Goal: Task Accomplishment & Management: Manage account settings

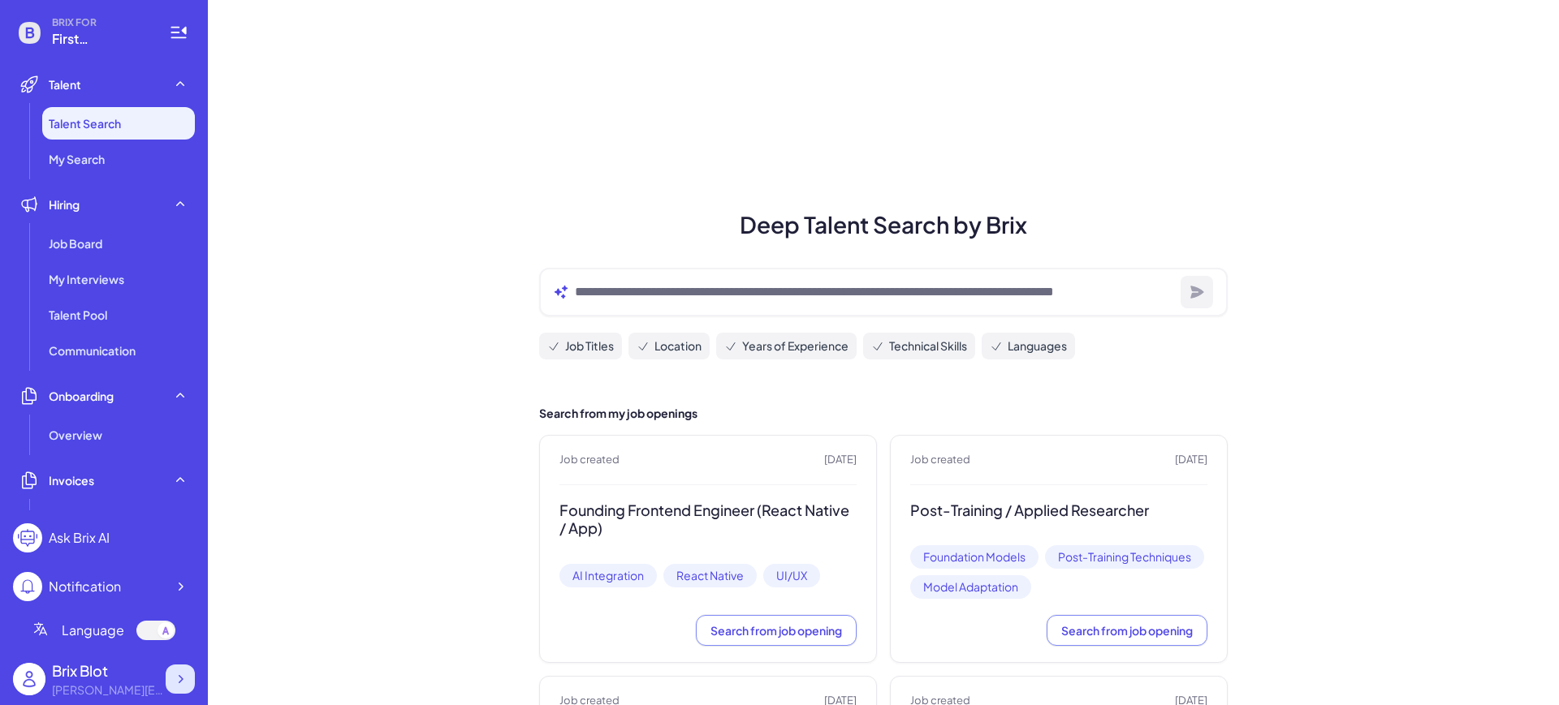
click at [178, 679] on icon at bounding box center [180, 679] width 16 height 16
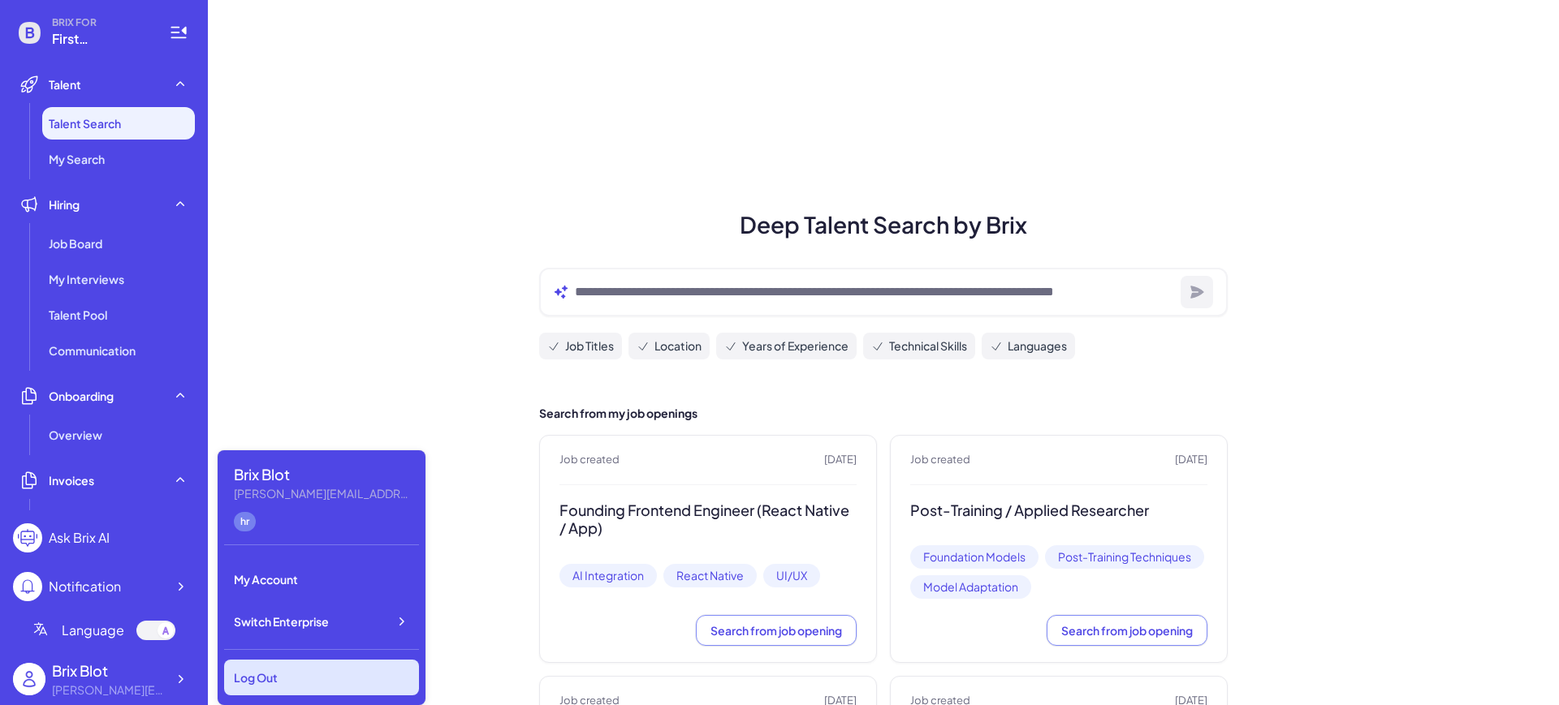
click at [266, 683] on div "Log Out" at bounding box center [321, 678] width 195 height 36
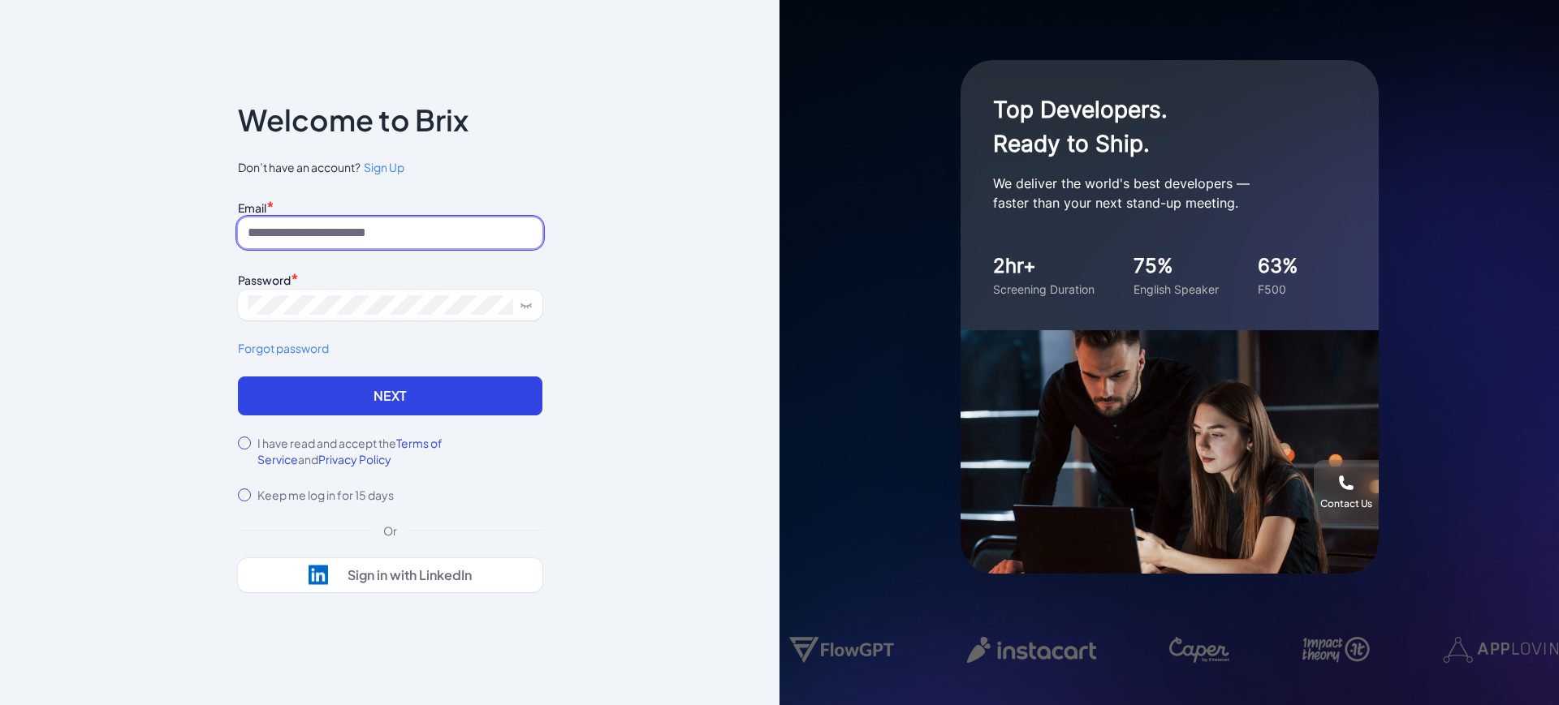
click at [408, 235] on input at bounding box center [390, 233] width 304 height 31
drag, startPoint x: 343, startPoint y: 231, endPoint x: 362, endPoint y: 232, distance: 18.7
click at [343, 231] on input at bounding box center [390, 233] width 304 height 31
type input "**********"
click at [286, 387] on button "Next" at bounding box center [390, 396] width 304 height 39
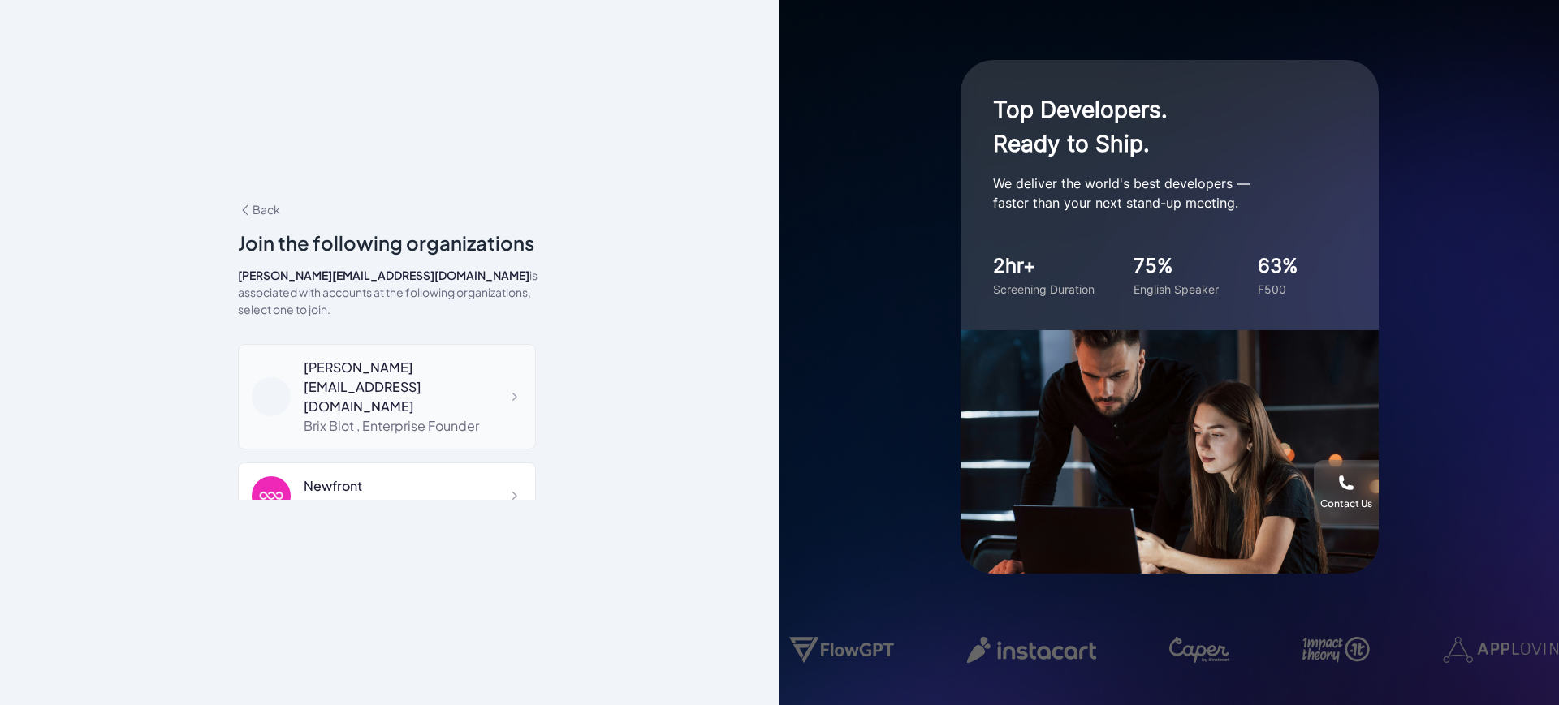
click at [400, 392] on div "blake@joinbrix.com Brix Blot , Enterprise Founder" at bounding box center [387, 397] width 298 height 106
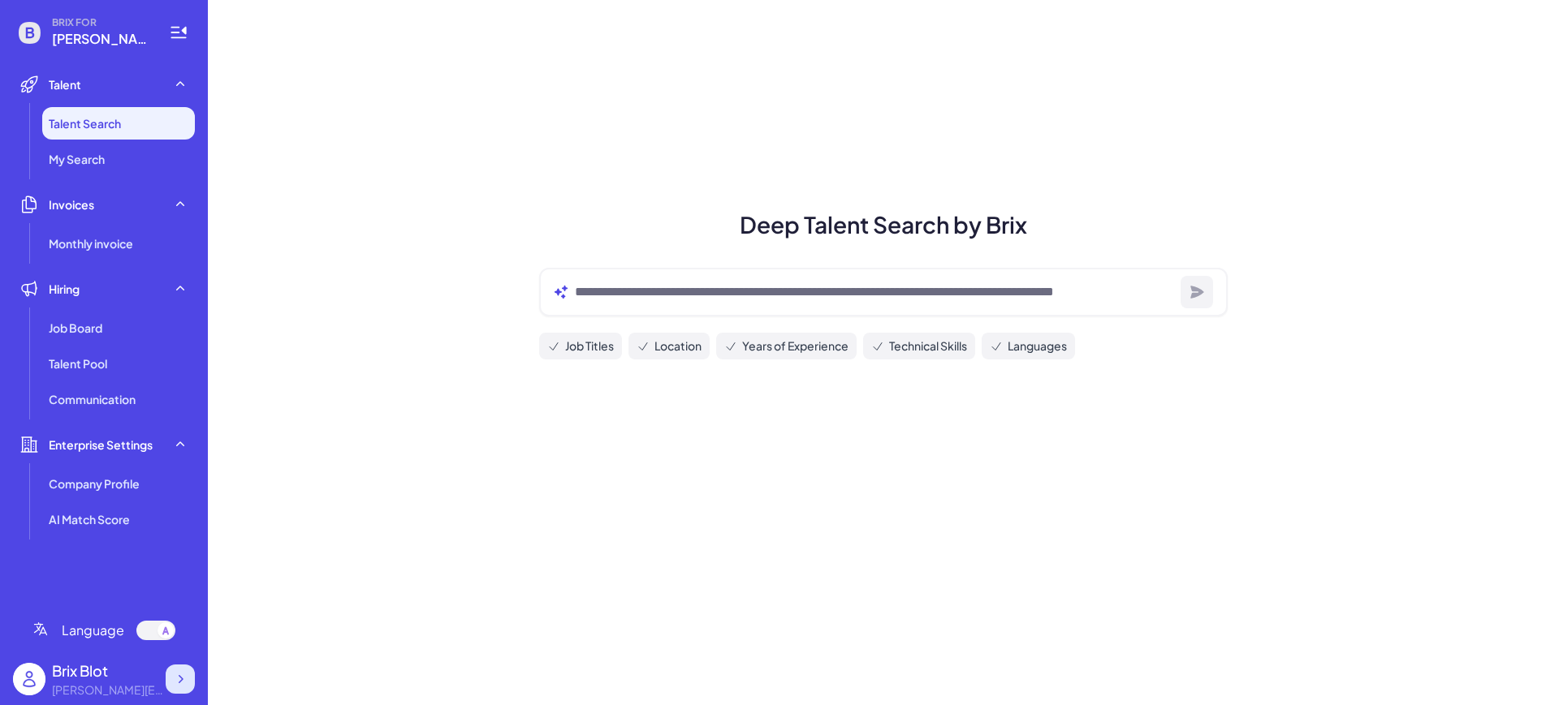
click at [179, 676] on icon at bounding box center [181, 679] width 5 height 8
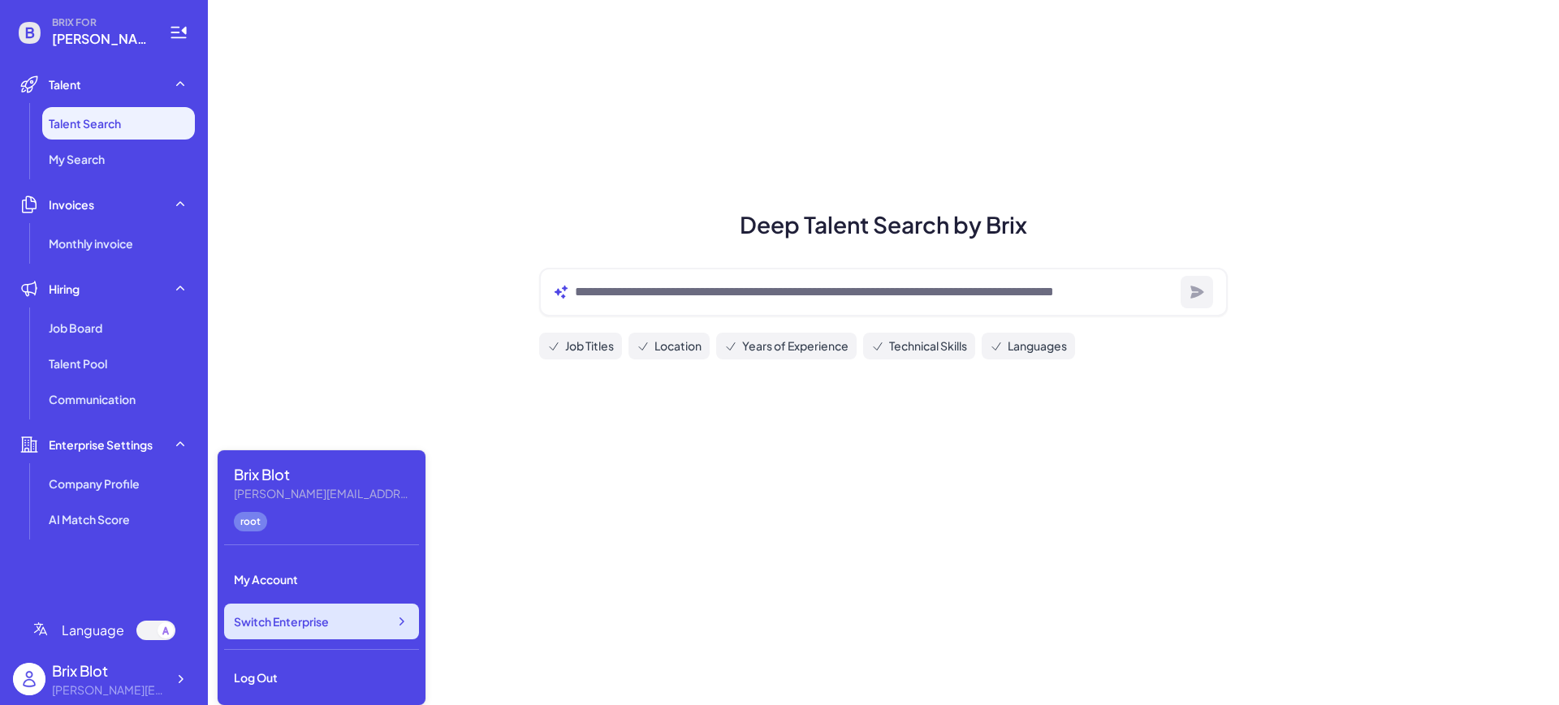
click at [354, 617] on div "Switch Enterprise" at bounding box center [321, 622] width 195 height 36
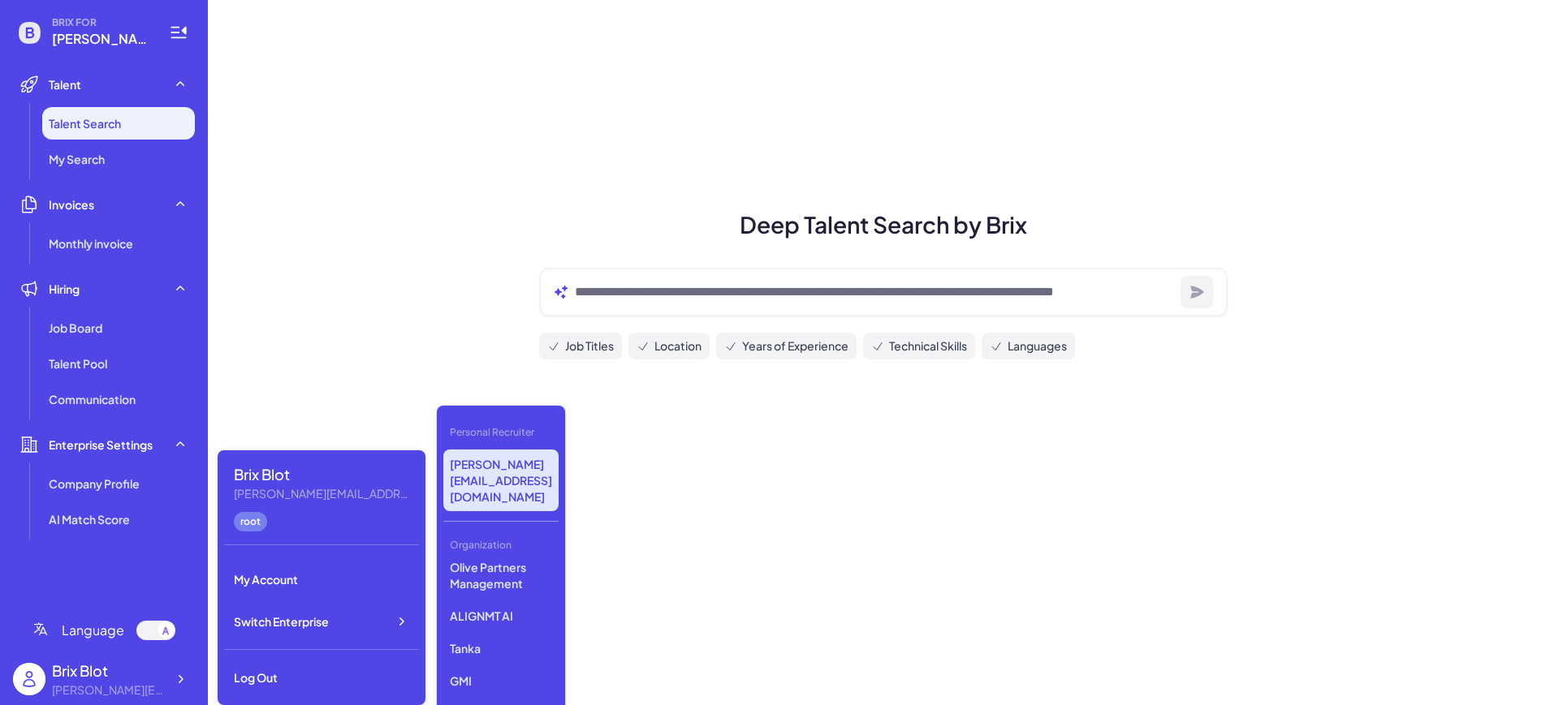
scroll to position [468, 0]
click at [502, 696] on p "GMI Cloud" at bounding box center [500, 710] width 115 height 29
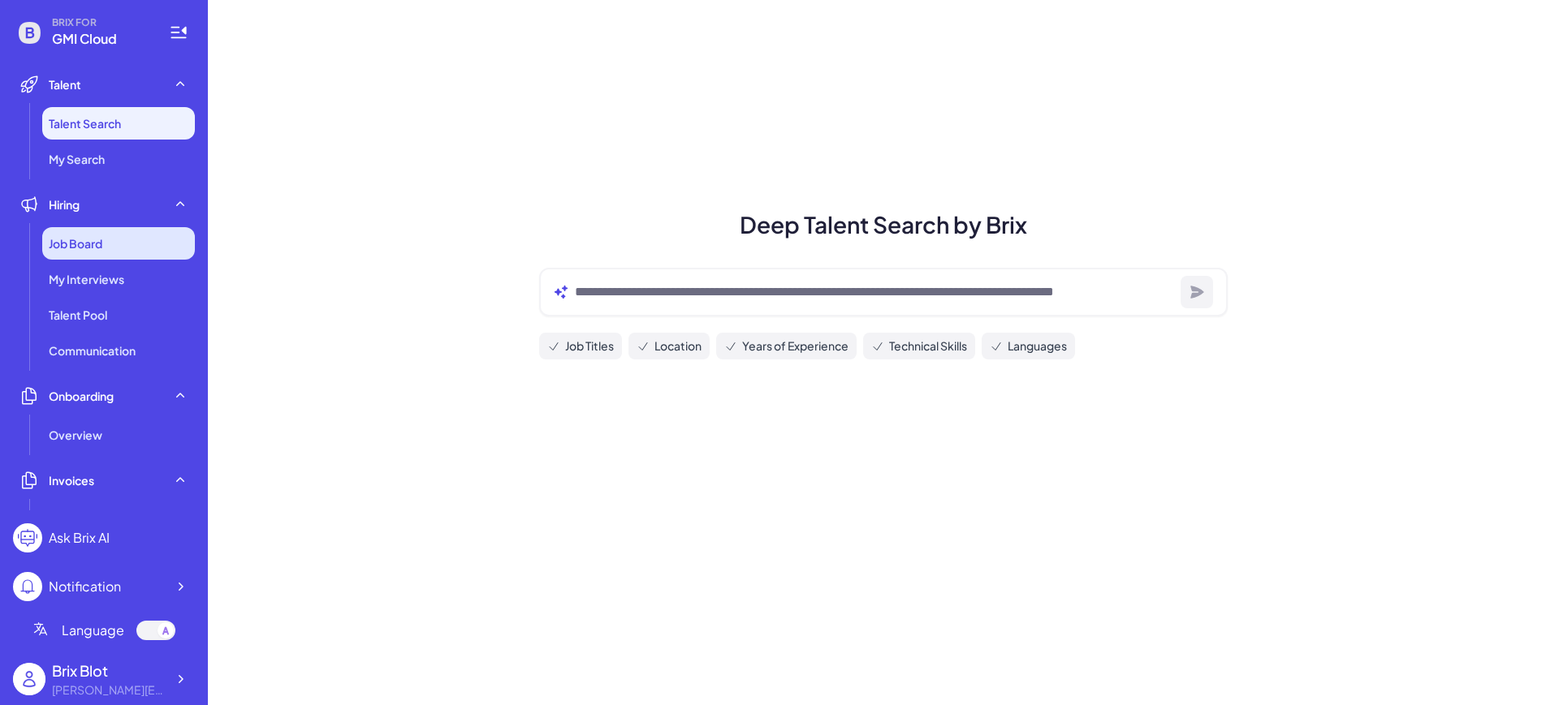
click at [90, 231] on div "Job Board" at bounding box center [118, 243] width 153 height 32
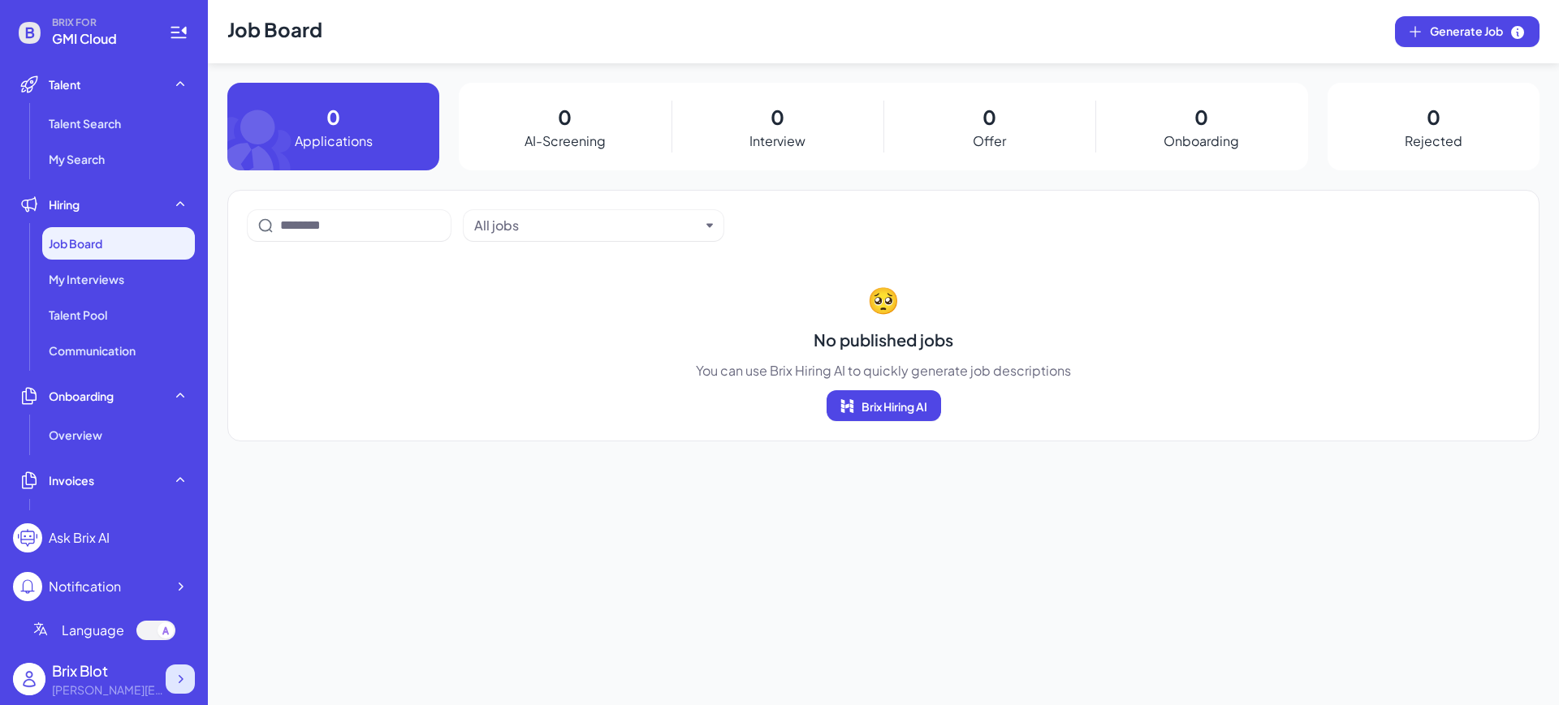
click at [179, 684] on icon at bounding box center [180, 679] width 16 height 16
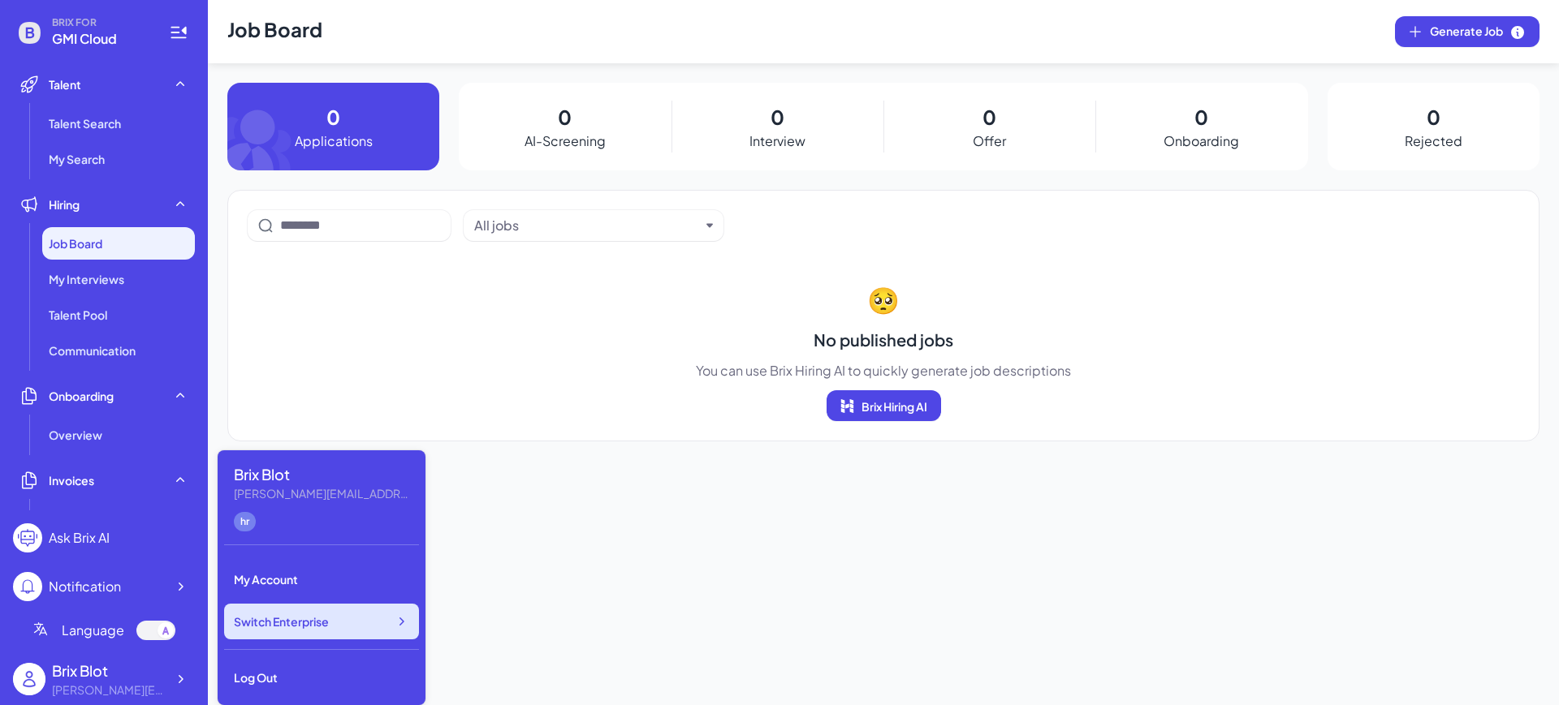
click at [324, 623] on span "Switch Enterprise" at bounding box center [281, 622] width 95 height 16
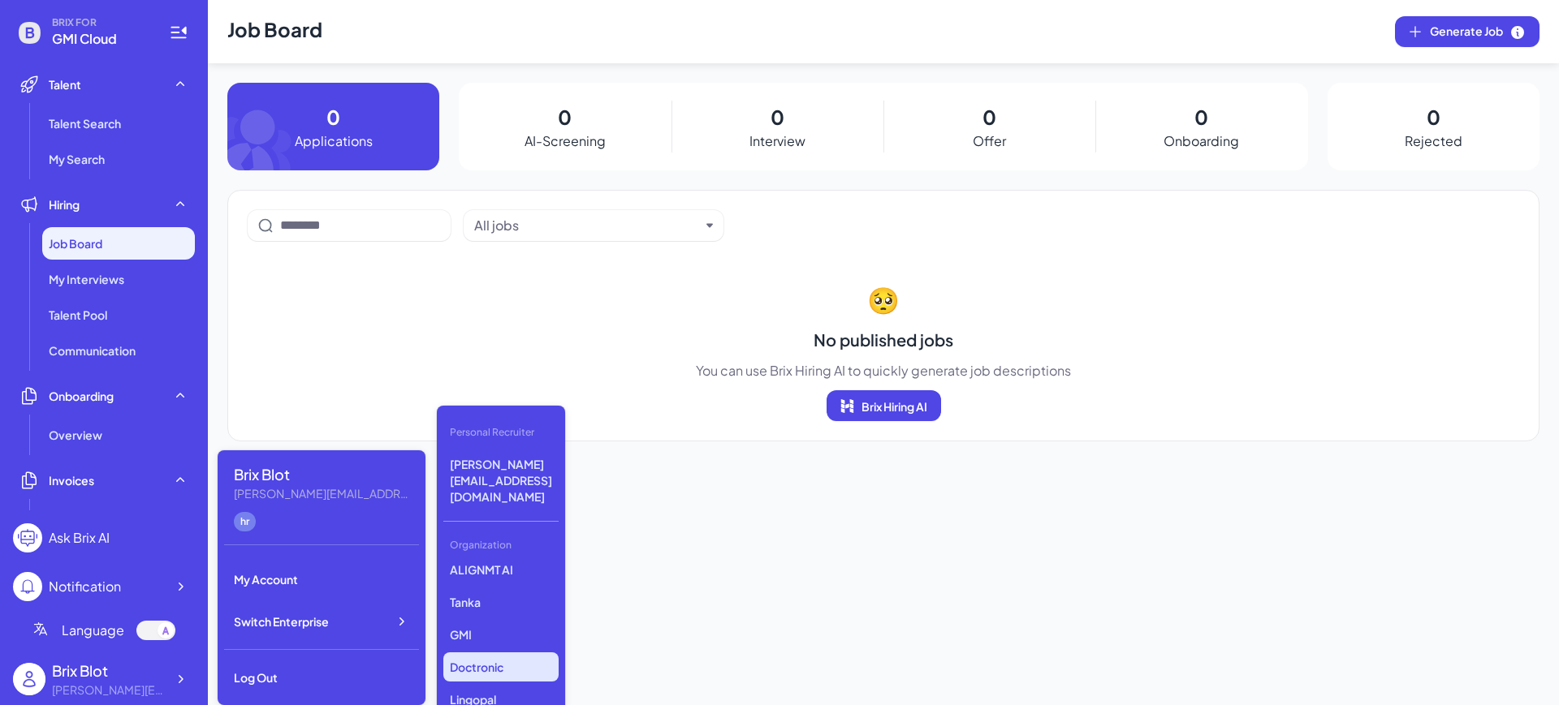
scroll to position [468, 0]
click at [477, 598] on p "GMI" at bounding box center [500, 612] width 115 height 29
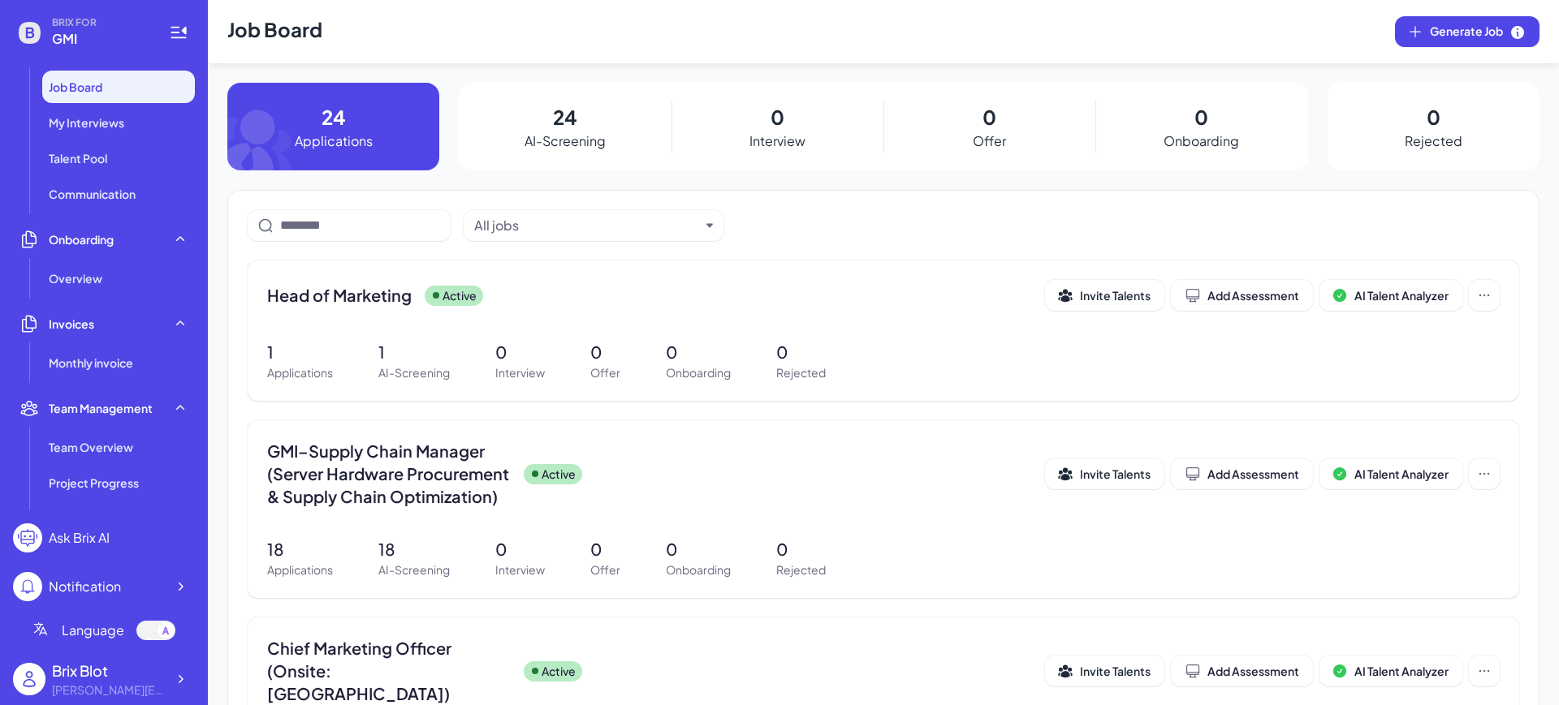
scroll to position [304, 0]
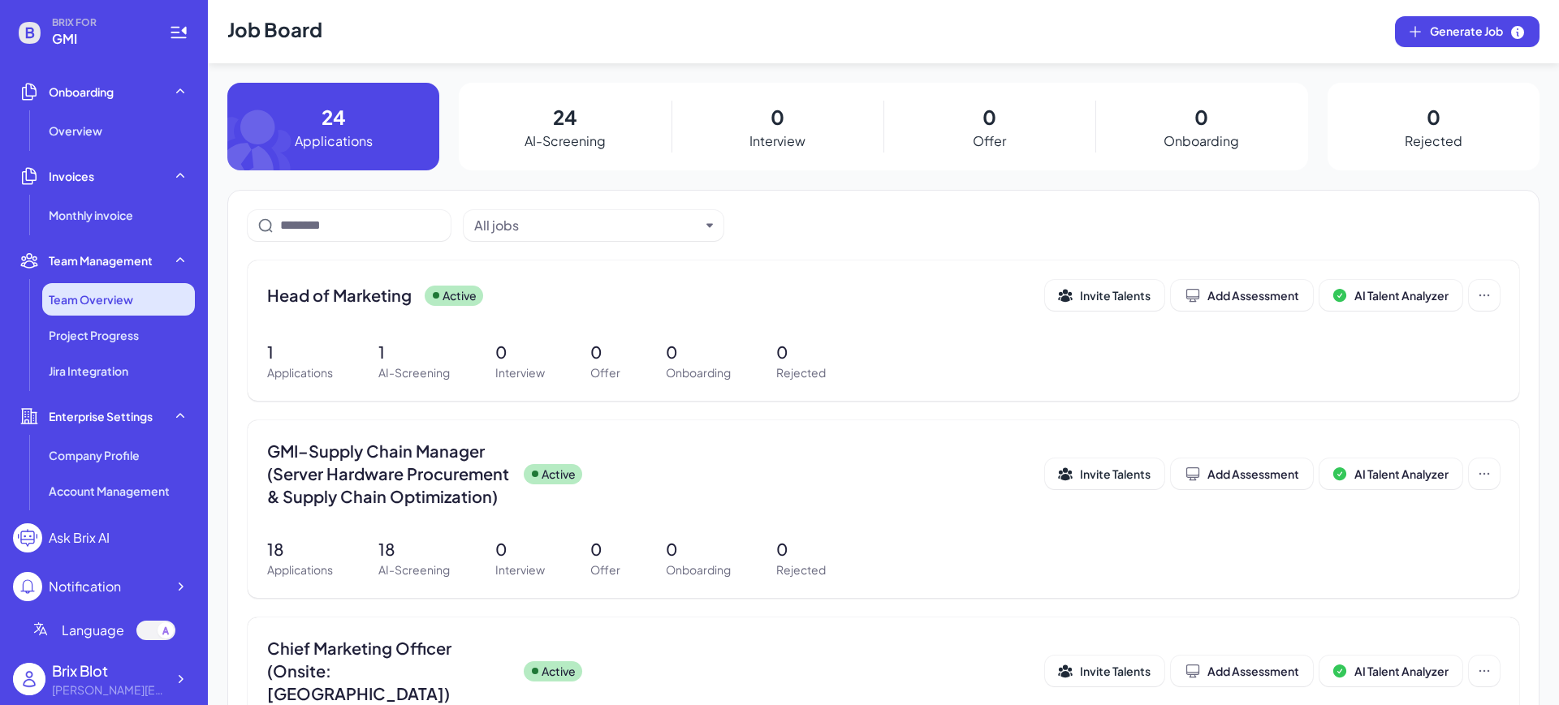
click at [118, 288] on li "Team Overview" at bounding box center [118, 299] width 153 height 32
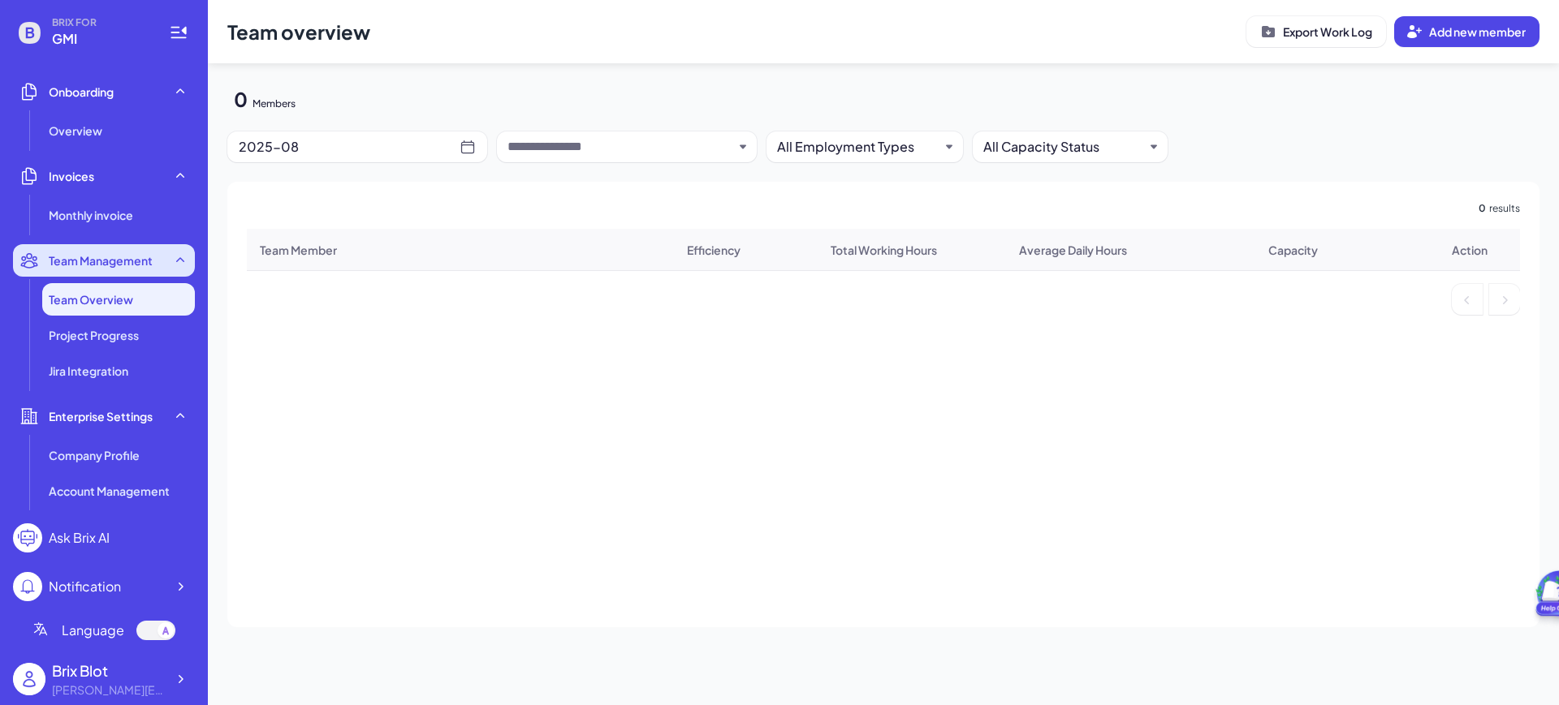
click at [123, 271] on div "Team Management" at bounding box center [104, 260] width 182 height 32
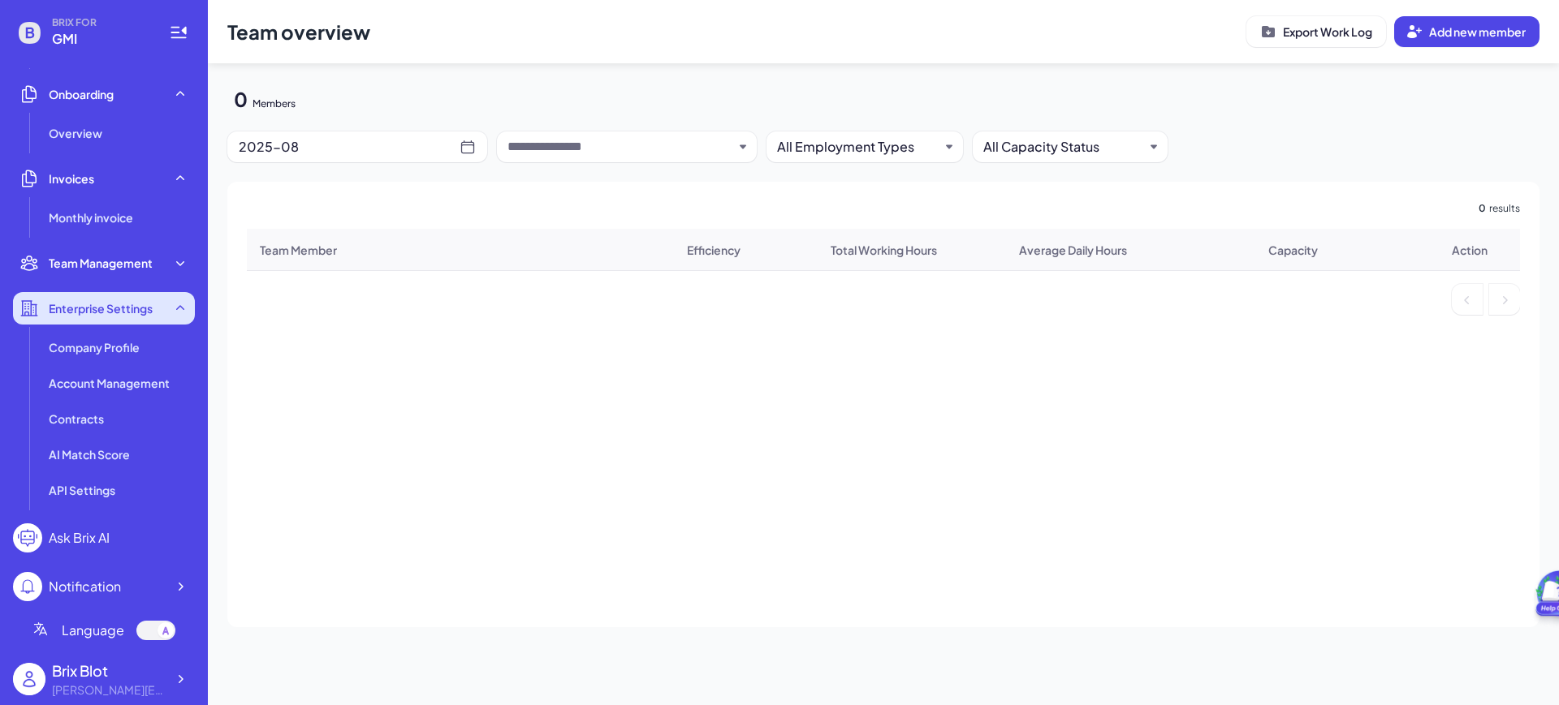
click at [133, 315] on span "Enterprise Settings" at bounding box center [101, 308] width 104 height 16
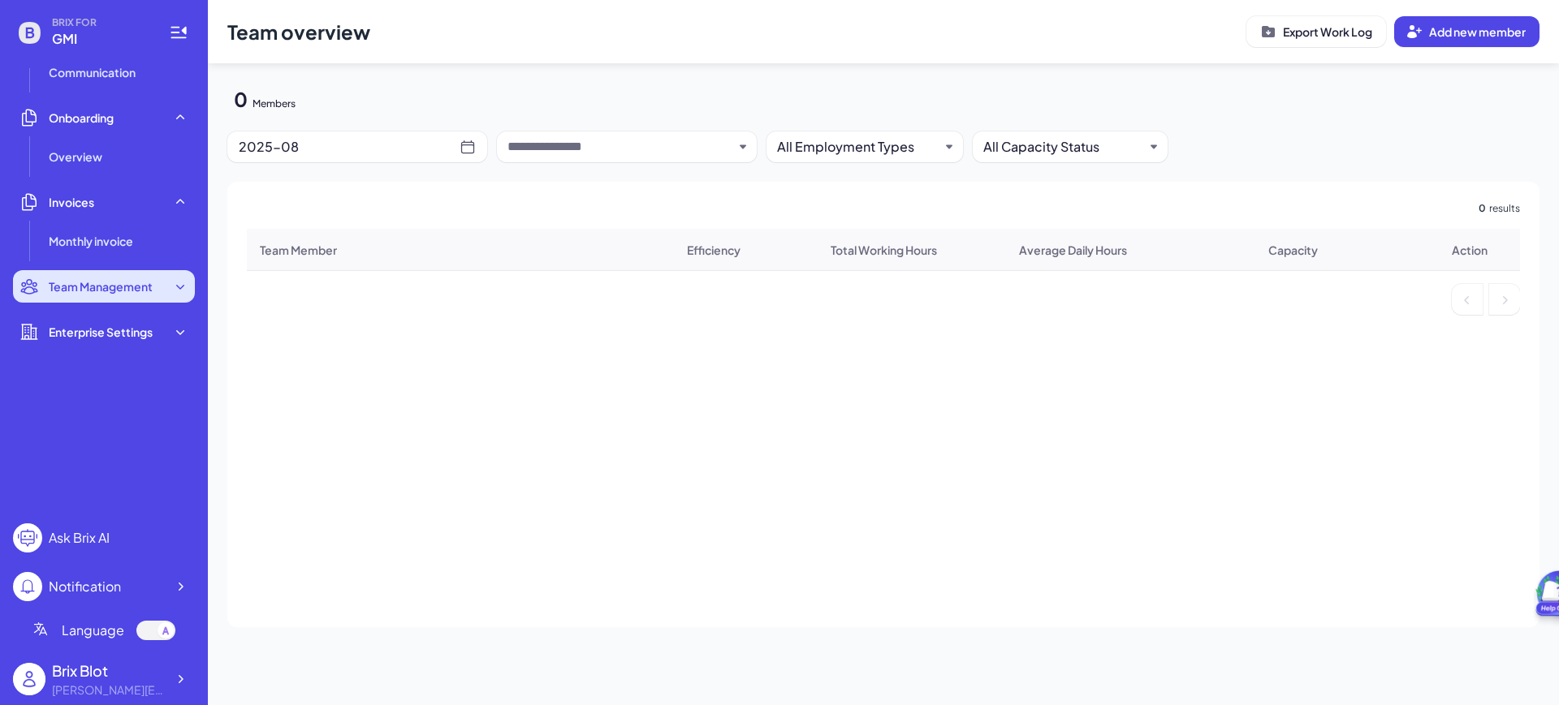
click at [101, 285] on span "Team Management" at bounding box center [101, 286] width 104 height 16
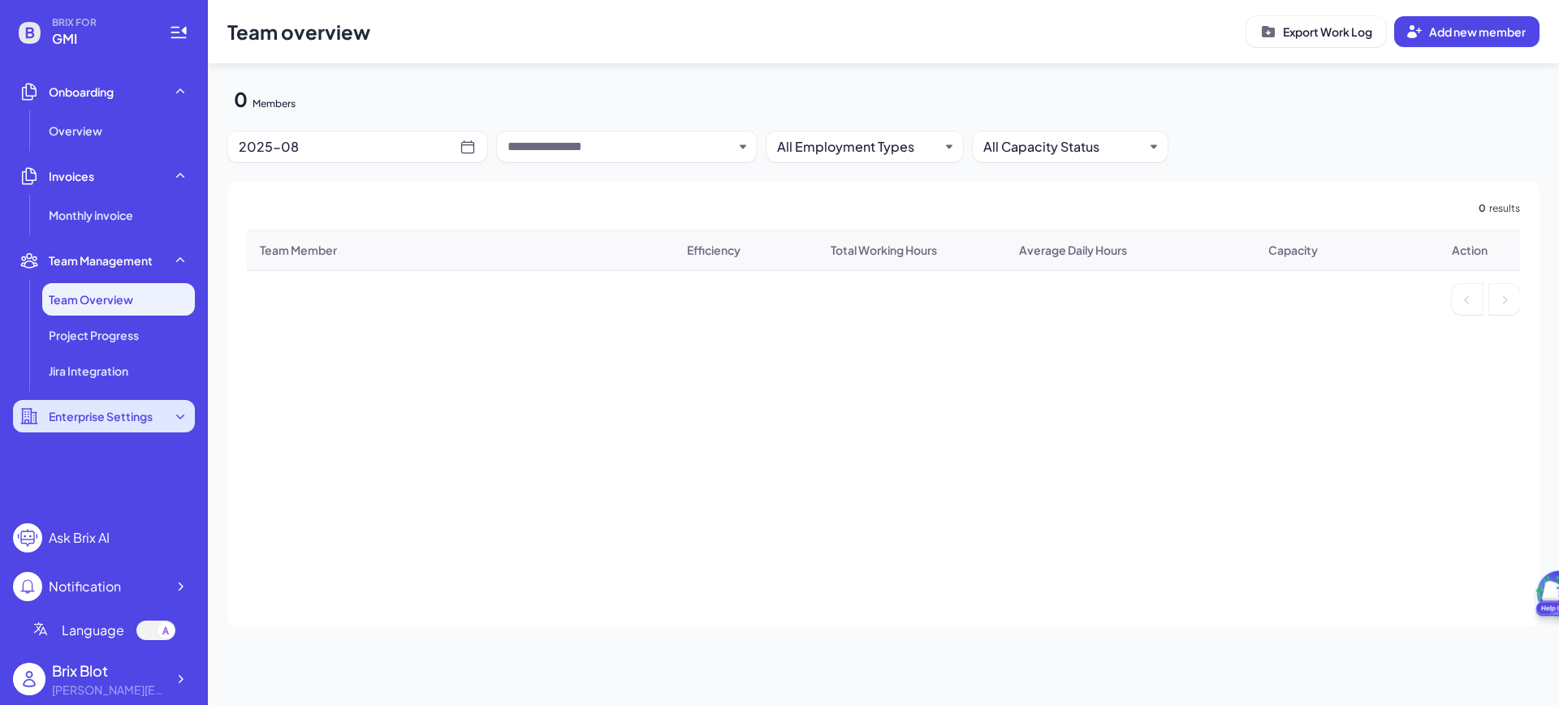
click at [144, 414] on span "Enterprise Settings" at bounding box center [101, 416] width 104 height 16
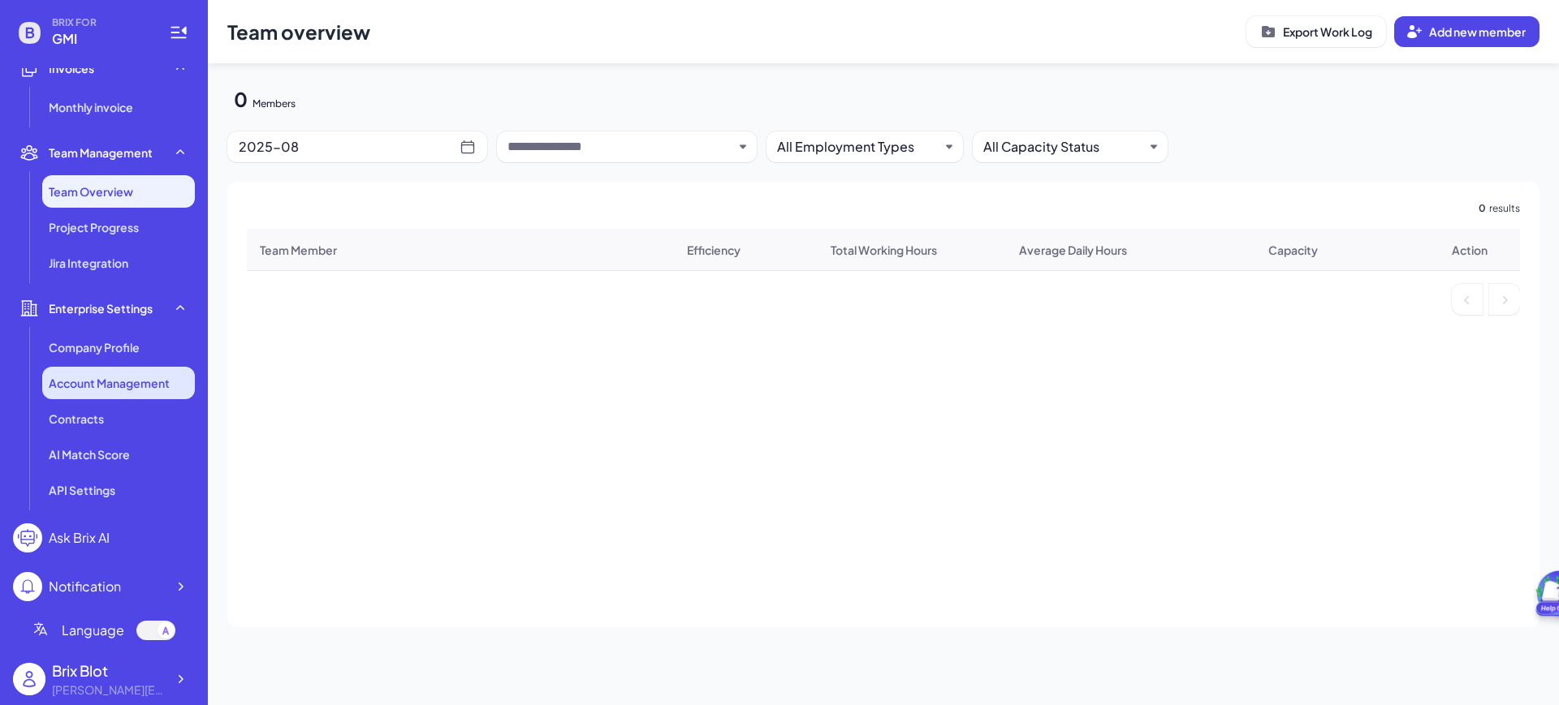
click at [114, 388] on span "Account Management" at bounding box center [109, 383] width 121 height 16
